Goal: Task Accomplishment & Management: Use online tool/utility

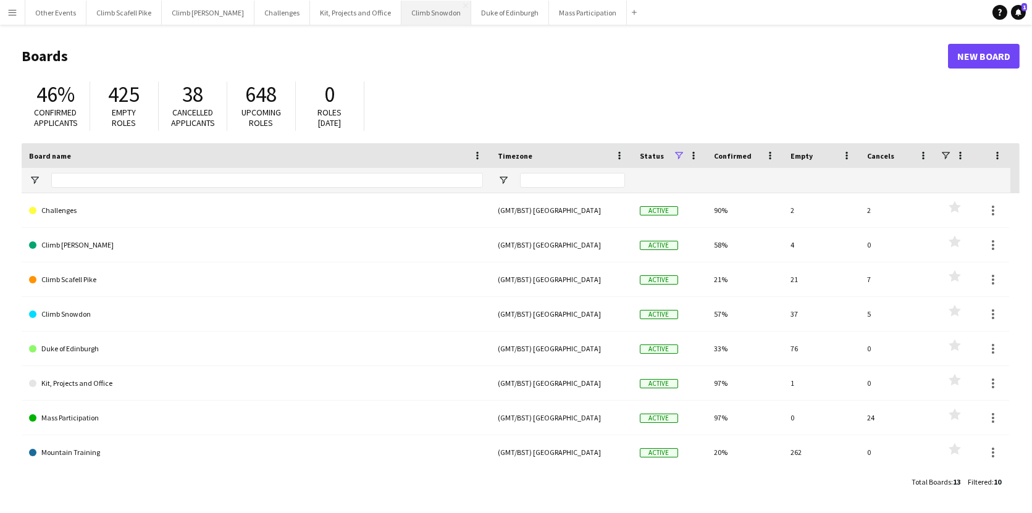
click at [402, 15] on button "Climb Snowdon Close" at bounding box center [437, 13] width 70 height 24
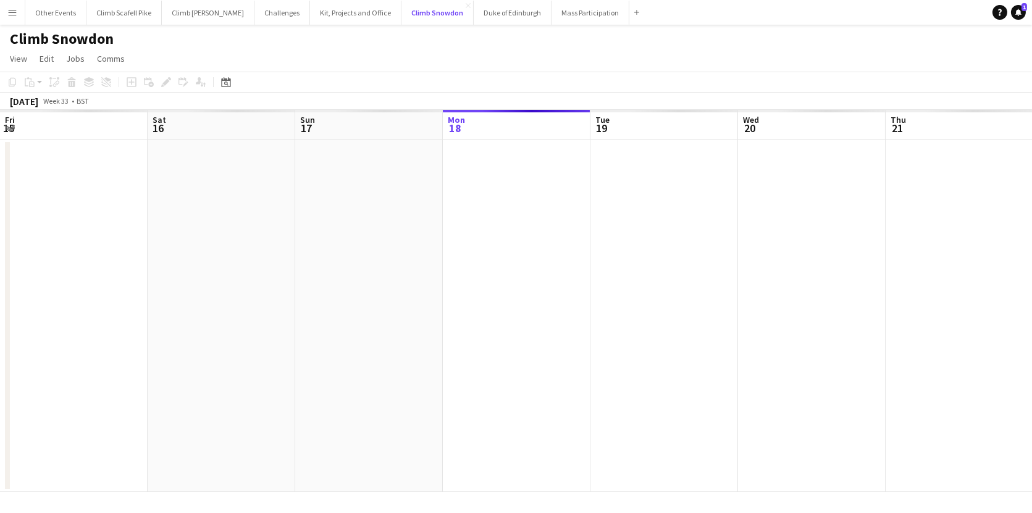
scroll to position [0, 295]
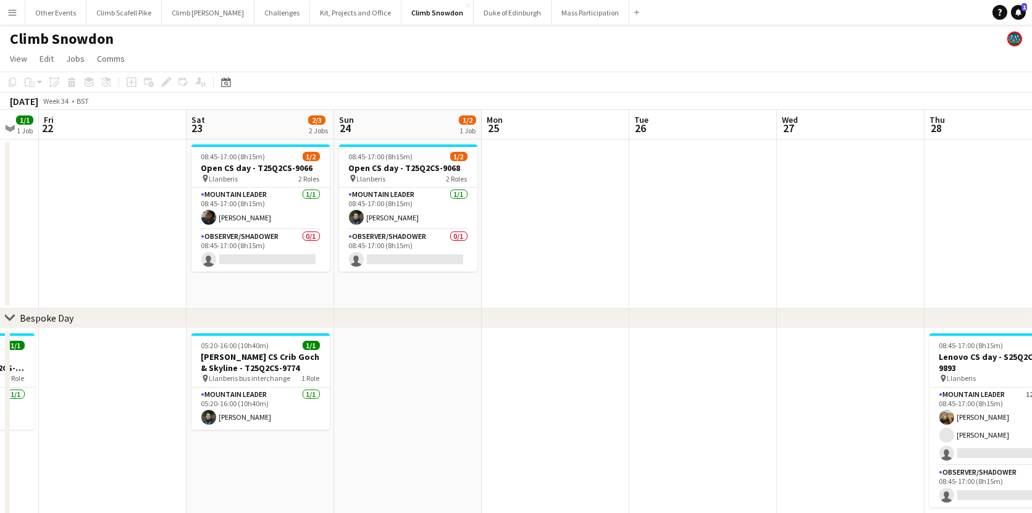
drag, startPoint x: 301, startPoint y: 282, endPoint x: 46, endPoint y: 297, distance: 255.0
click at [0, 297] on html "Menu Boards Boards Boards All jobs Status Workforce Workforce My Workforce Recr…" at bounding box center [516, 295] width 1032 height 590
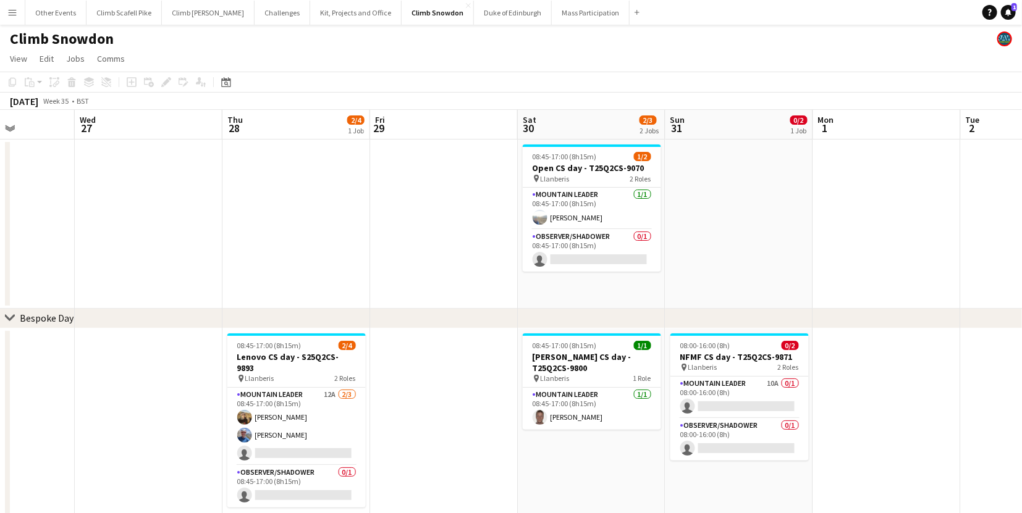
drag, startPoint x: 702, startPoint y: 244, endPoint x: 281, endPoint y: 301, distance: 424.6
click at [262, 295] on app-calendar-viewport "Sat 23 2/3 2 Jobs Sun 24 1/2 1 Job Mon 25 Tue 26 Wed 27 Thu 28 2/4 1 Job Fri 29…" at bounding box center [511, 350] width 1022 height 480
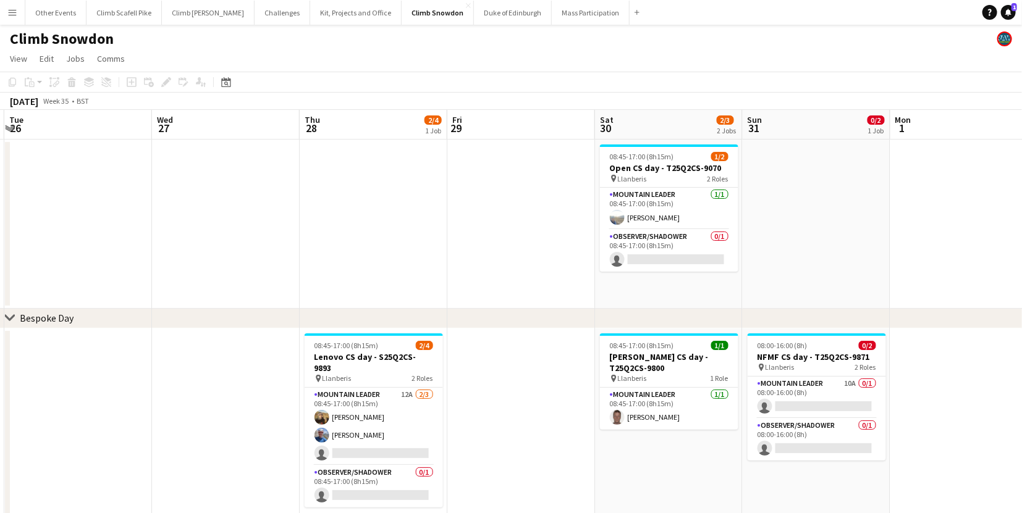
drag, startPoint x: 823, startPoint y: 242, endPoint x: 261, endPoint y: 293, distance: 564.5
click at [229, 283] on app-calendar-viewport "Sat 23 2/3 2 Jobs Sun 24 1/2 1 Job Mon 25 Tue 26 Wed 27 Thu 28 2/4 1 Job Fri 29…" at bounding box center [511, 350] width 1022 height 480
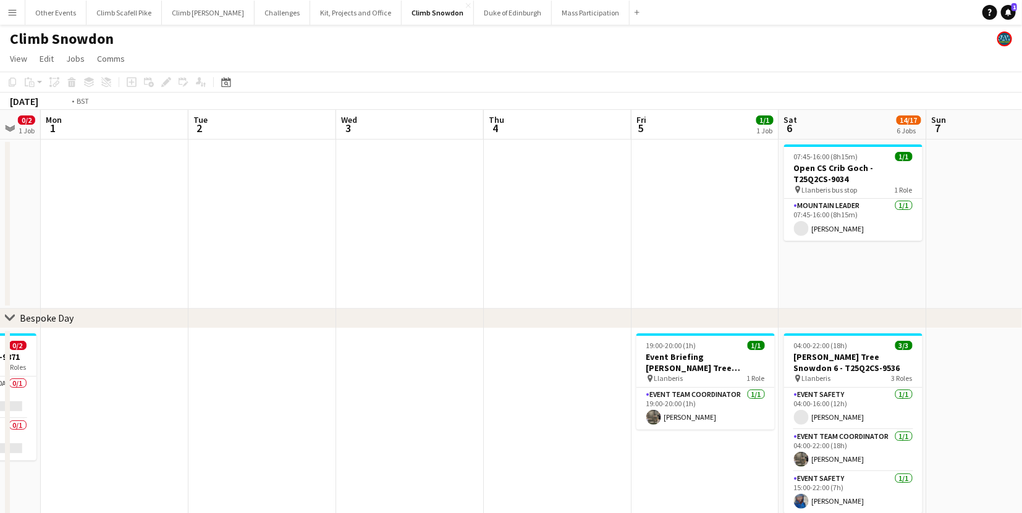
drag, startPoint x: 429, startPoint y: 274, endPoint x: 584, endPoint y: 316, distance: 159.9
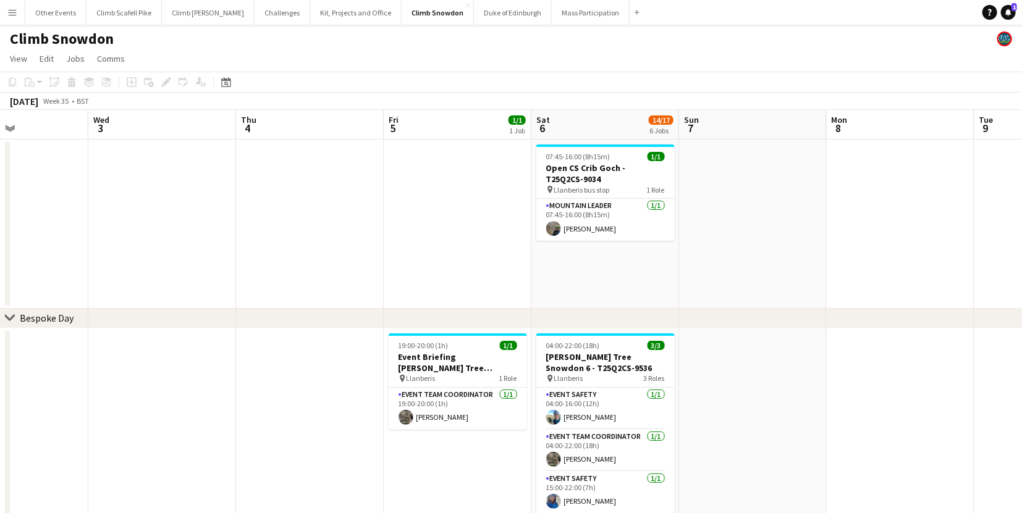
drag, startPoint x: 673, startPoint y: 298, endPoint x: 195, endPoint y: 339, distance: 479.8
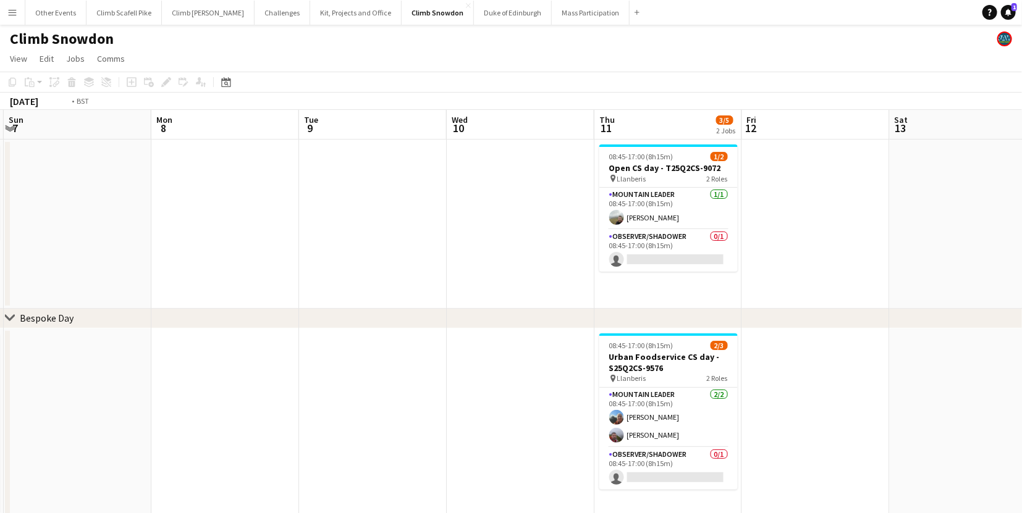
drag, startPoint x: 821, startPoint y: 258, endPoint x: 285, endPoint y: 297, distance: 537.0
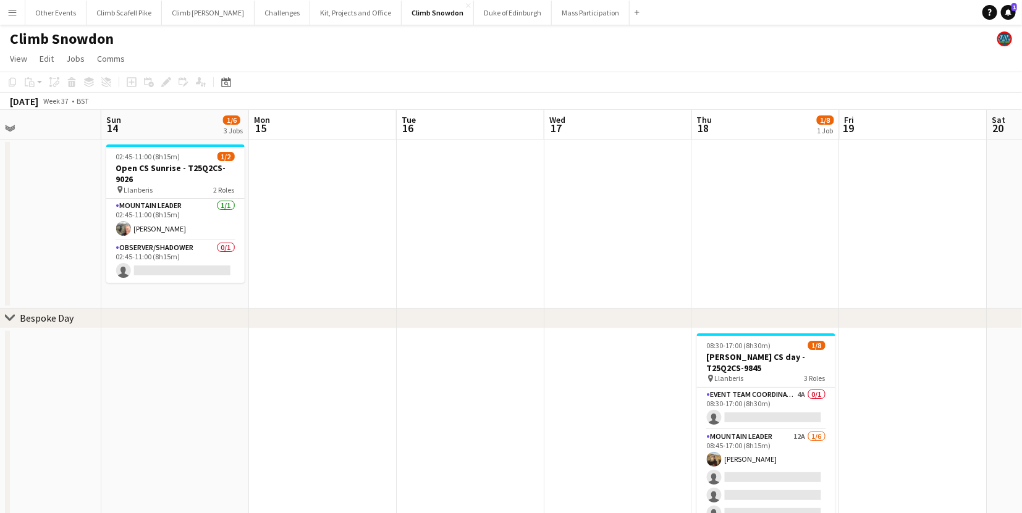
drag, startPoint x: 478, startPoint y: 236, endPoint x: 314, endPoint y: 248, distance: 164.2
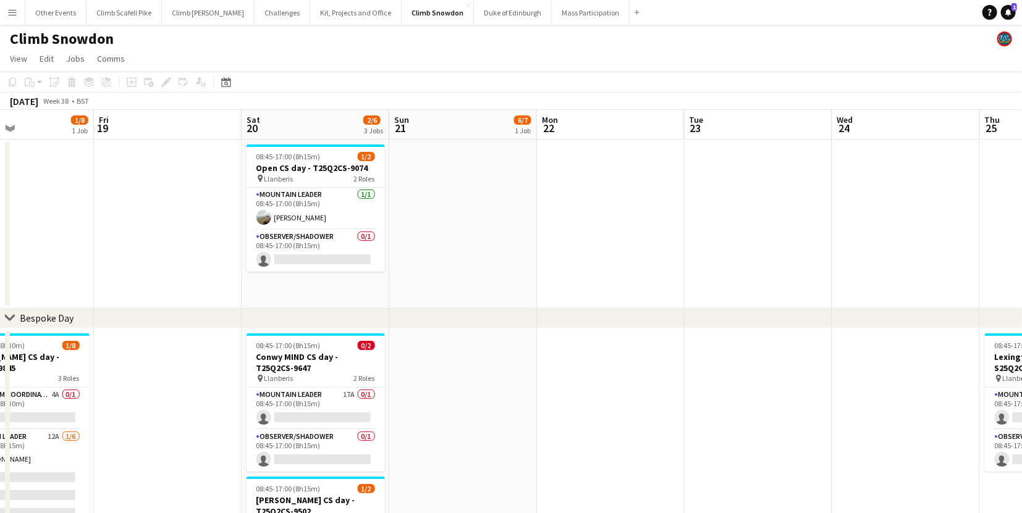
drag, startPoint x: 734, startPoint y: 224, endPoint x: 351, endPoint y: 263, distance: 385.1
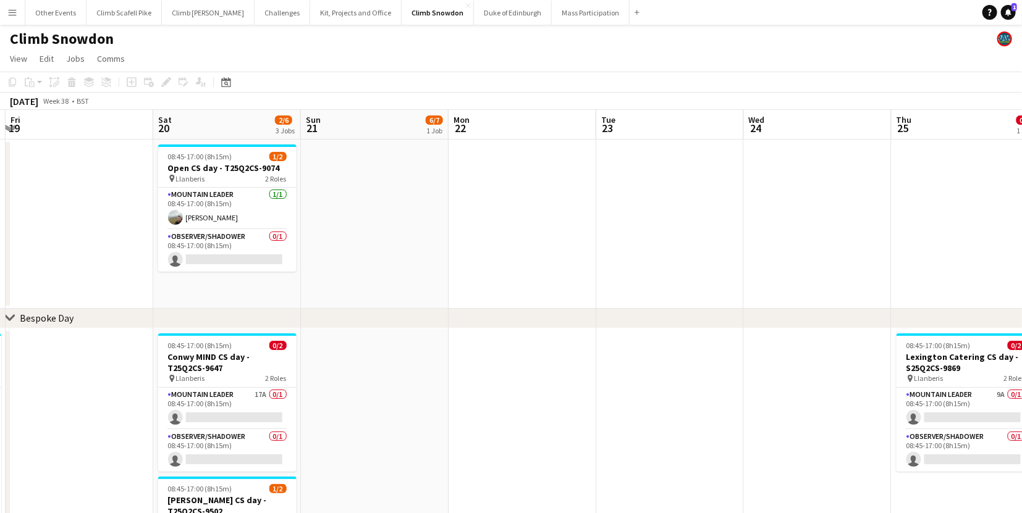
drag, startPoint x: 483, startPoint y: 248, endPoint x: 343, endPoint y: 260, distance: 140.7
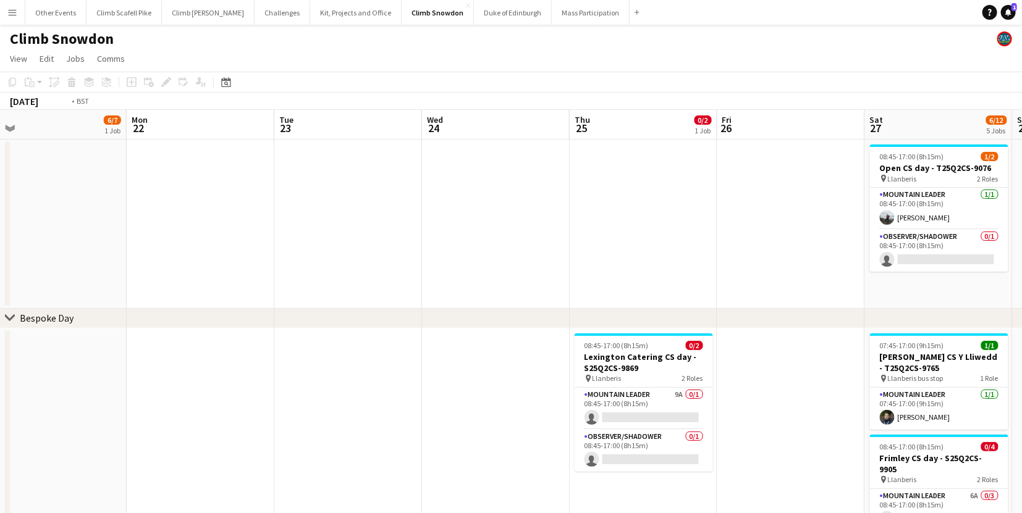
drag, startPoint x: 882, startPoint y: 234, endPoint x: 551, endPoint y: 252, distance: 331.0
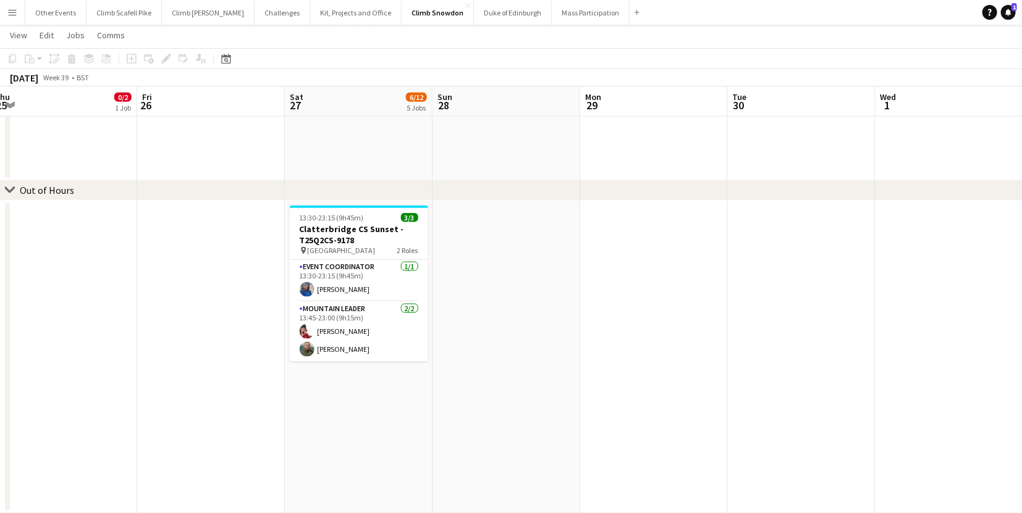
scroll to position [0, 455]
drag, startPoint x: 827, startPoint y: 391, endPoint x: 550, endPoint y: 417, distance: 277.4
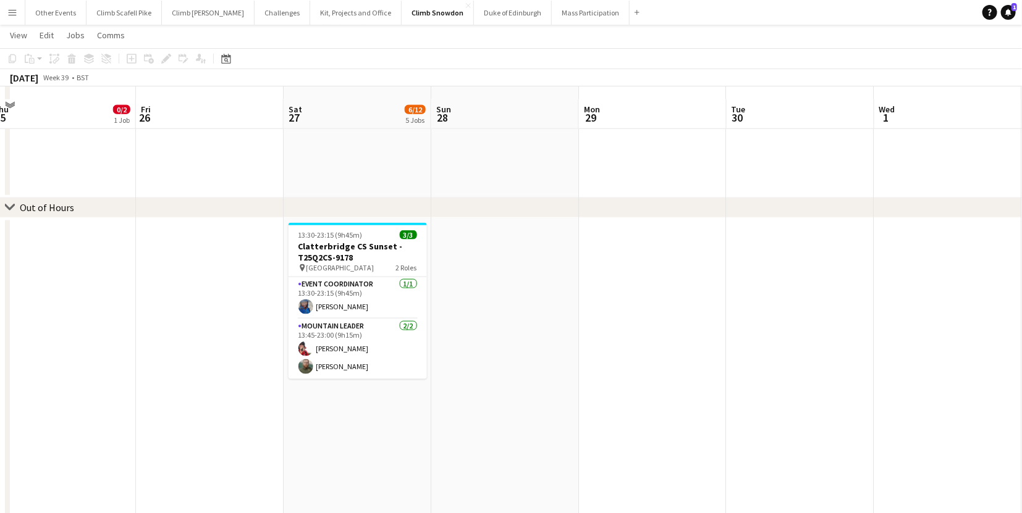
scroll to position [672, 0]
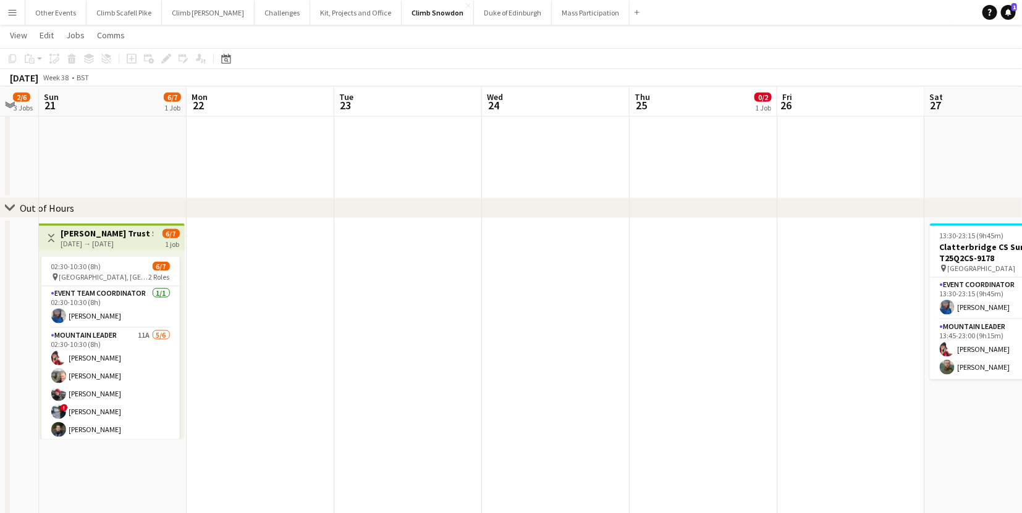
drag, startPoint x: 382, startPoint y: 326, endPoint x: 823, endPoint y: 289, distance: 442.0
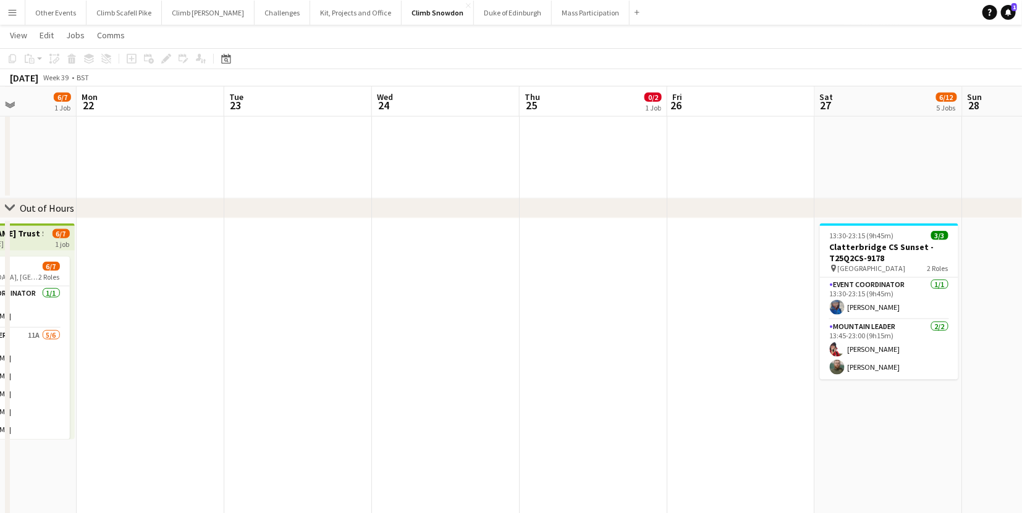
drag, startPoint x: 569, startPoint y: 342, endPoint x: 671, endPoint y: 304, distance: 108.9
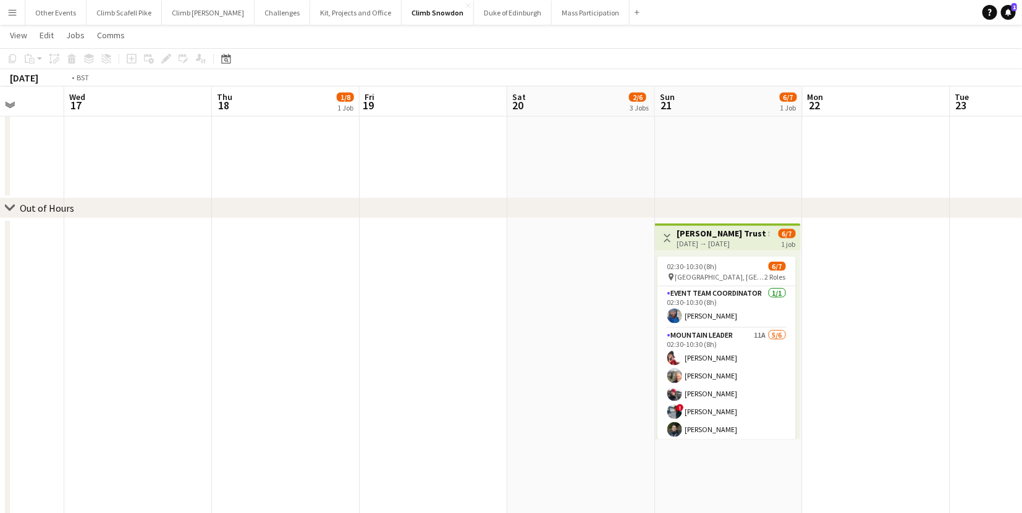
drag, startPoint x: 515, startPoint y: 355, endPoint x: 449, endPoint y: 332, distance: 69.6
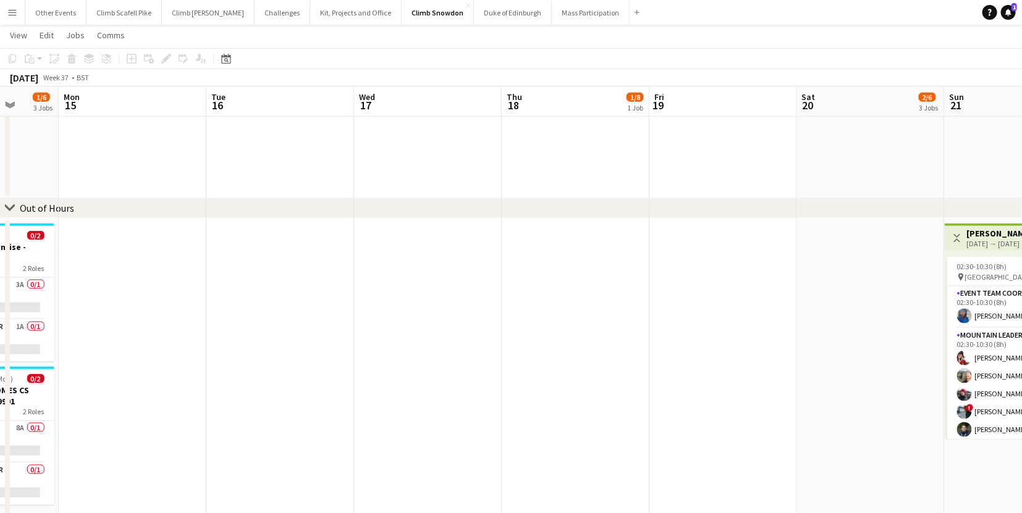
scroll to position [0, 421]
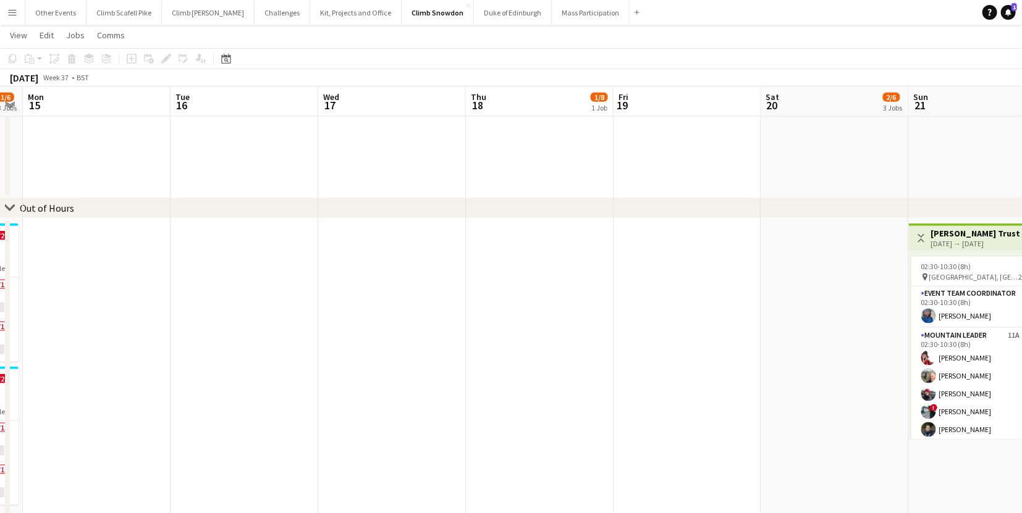
drag, startPoint x: 670, startPoint y: 321, endPoint x: 480, endPoint y: 340, distance: 191.2
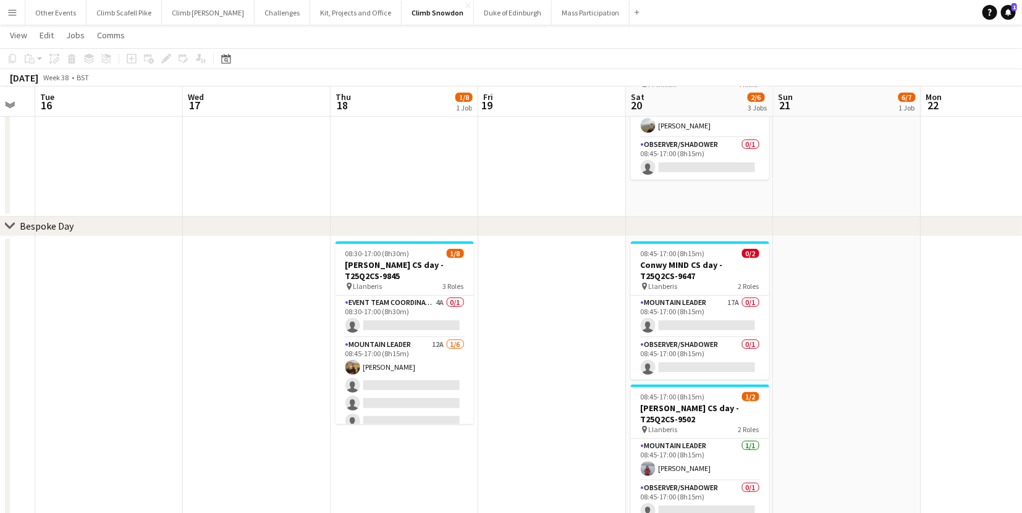
scroll to position [0, 410]
drag, startPoint x: 662, startPoint y: 358, endPoint x: 546, endPoint y: 370, distance: 116.7
click at [127, 13] on button "Climb Scafell Pike Close" at bounding box center [123, 13] width 75 height 24
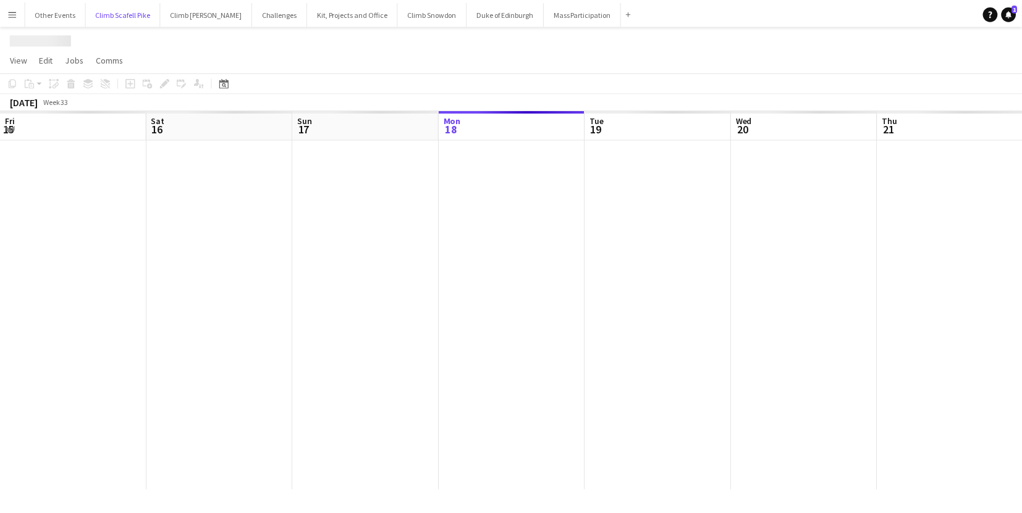
scroll to position [0, 295]
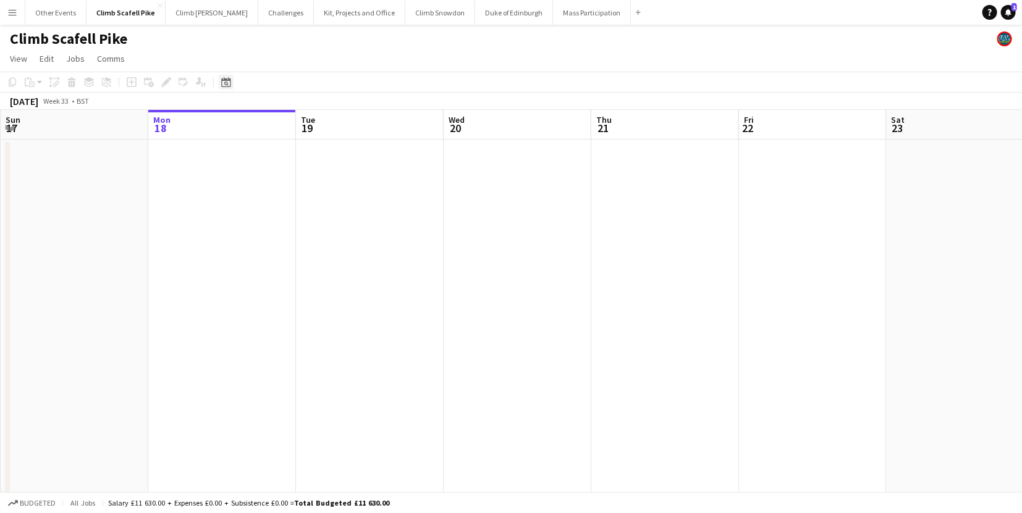
click at [226, 76] on div "Date picker" at bounding box center [226, 82] width 15 height 15
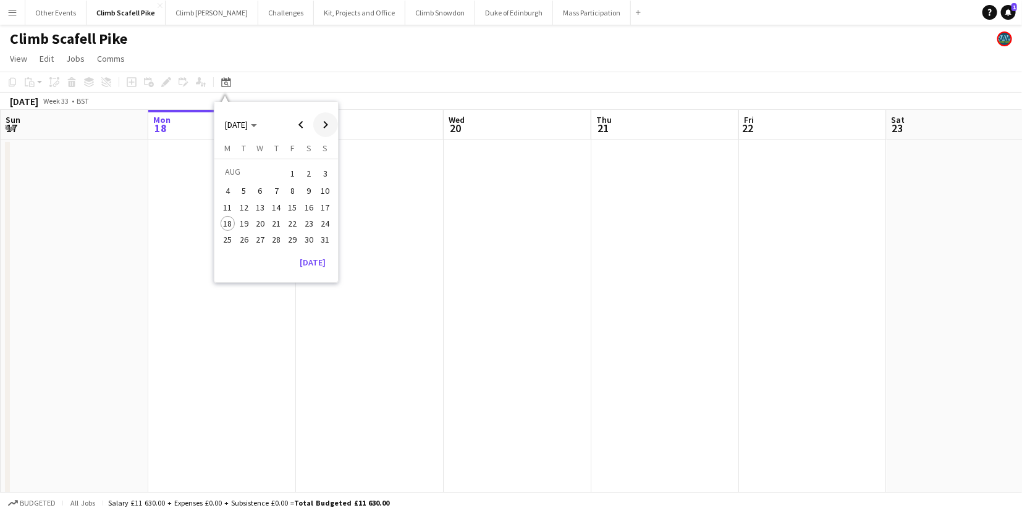
click at [322, 123] on span "Next month" at bounding box center [325, 124] width 25 height 25
click at [299, 200] on span "12" at bounding box center [292, 204] width 15 height 15
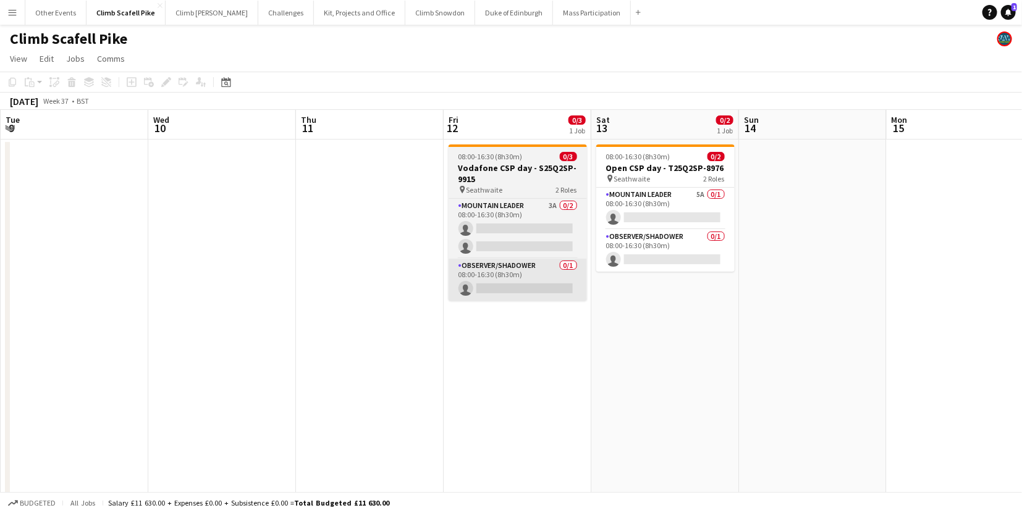
scroll to position [0, 424]
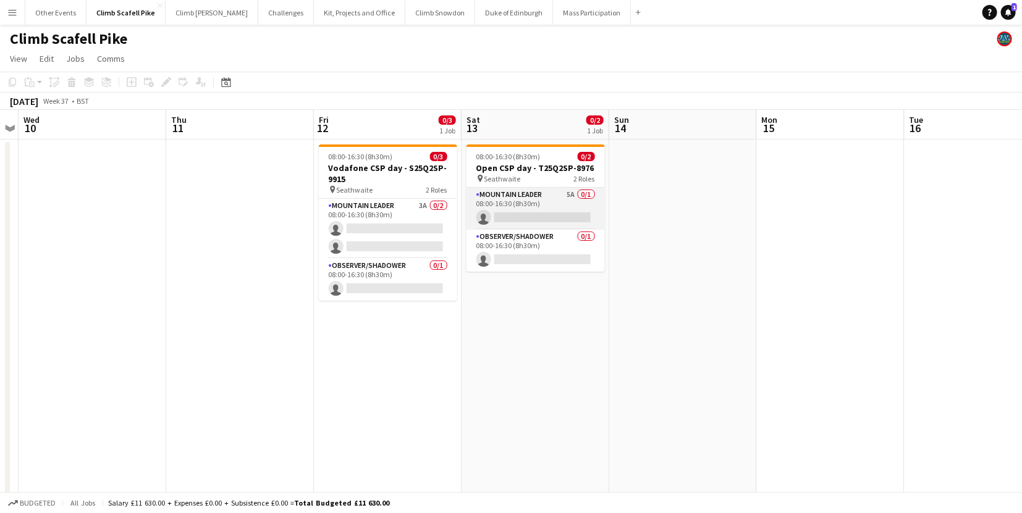
click at [524, 201] on app-card-role "Mountain Leader 5A 0/1 08:00-16:30 (8h30m) single-neutral-actions" at bounding box center [535, 209] width 138 height 42
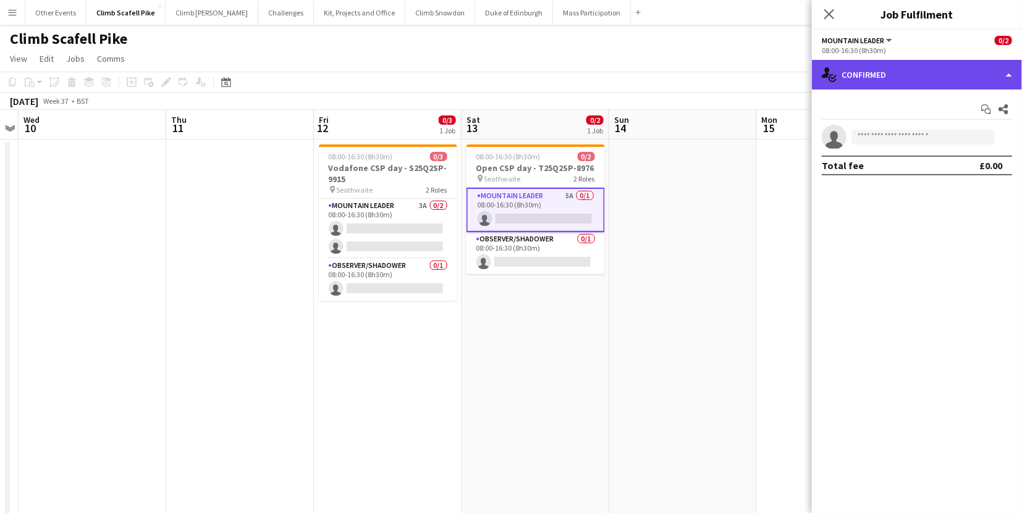
click at [893, 80] on div "single-neutral-actions-check-2 Confirmed" at bounding box center [917, 75] width 210 height 30
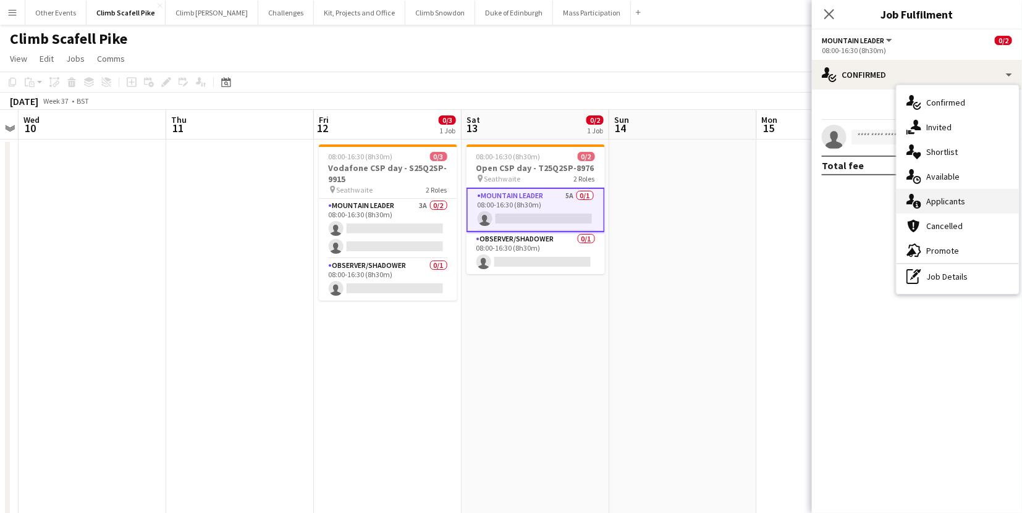
click at [938, 209] on div "single-neutral-actions-information Applicants" at bounding box center [957, 201] width 122 height 25
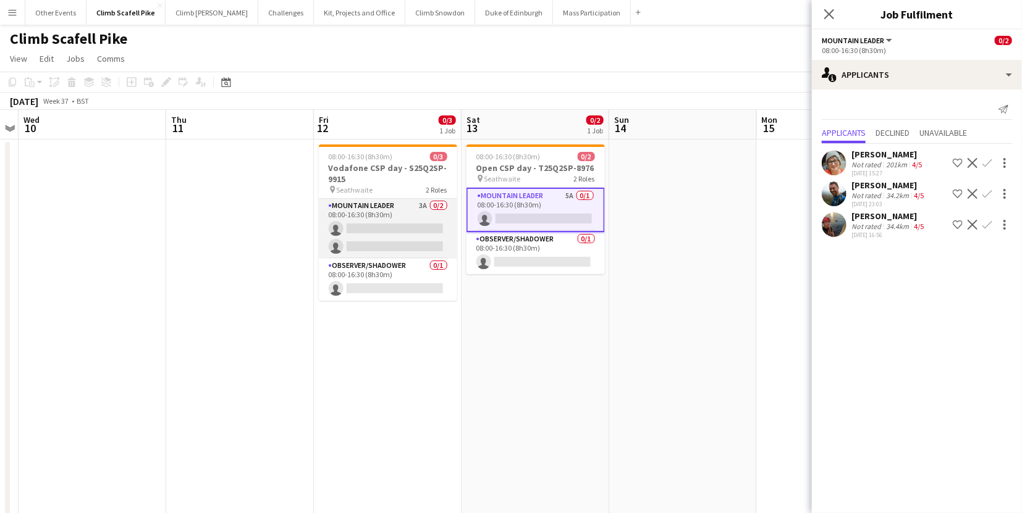
click at [371, 242] on app-card-role "Mountain Leader 3A 0/2 08:00-16:30 (8h30m) single-neutral-actions single-neutra…" at bounding box center [388, 229] width 138 height 60
